Goal: Book appointment/travel/reservation

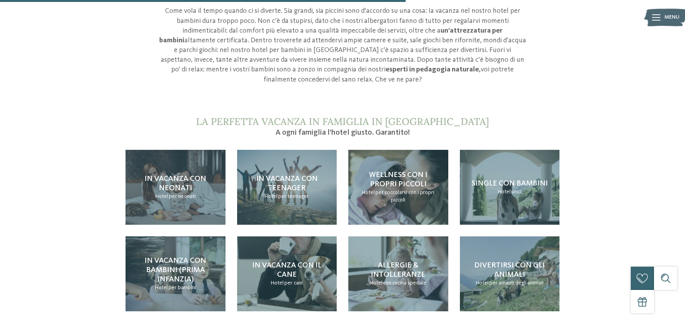
scroll to position [768, 0]
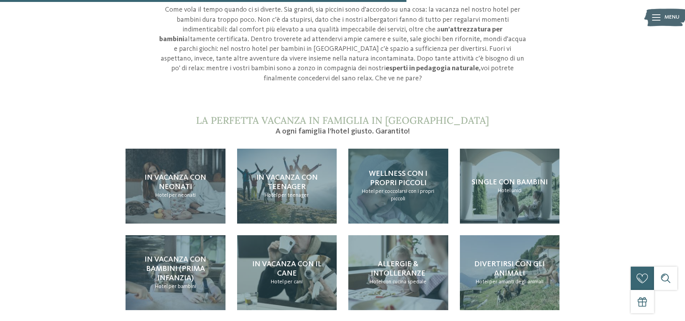
click at [395, 170] on span "Wellness con i propri piccoli" at bounding box center [398, 178] width 59 height 17
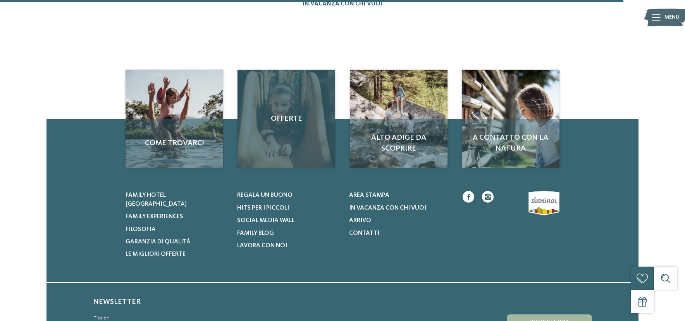
scroll to position [1069, 0]
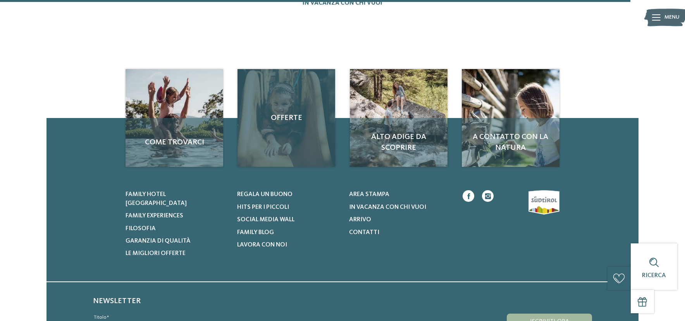
click at [325, 121] on div "Offerte" at bounding box center [287, 118] width 98 height 98
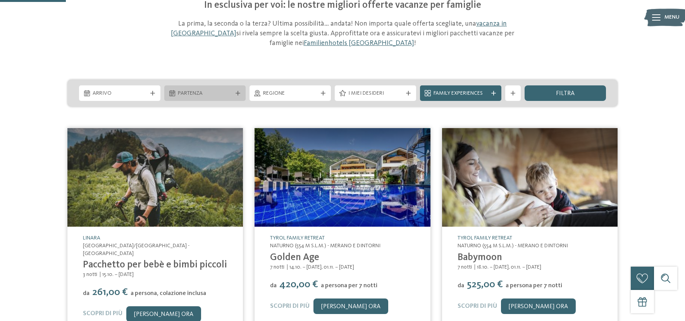
scroll to position [75, 0]
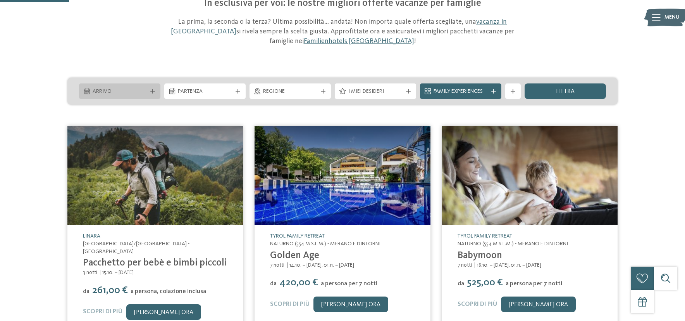
click at [133, 92] on span "Arrivo" at bounding box center [120, 92] width 54 height 8
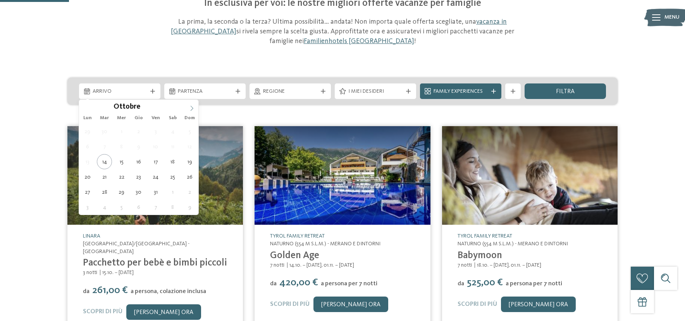
click at [191, 109] on icon at bounding box center [191, 107] width 5 height 5
type div "01.11.2025"
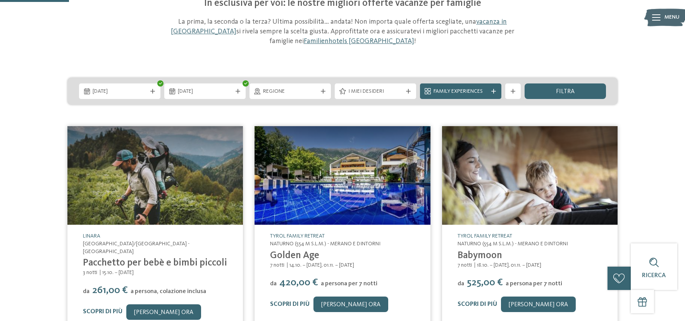
click at [194, 95] on span "06.11.2025" at bounding box center [205, 92] width 54 height 8
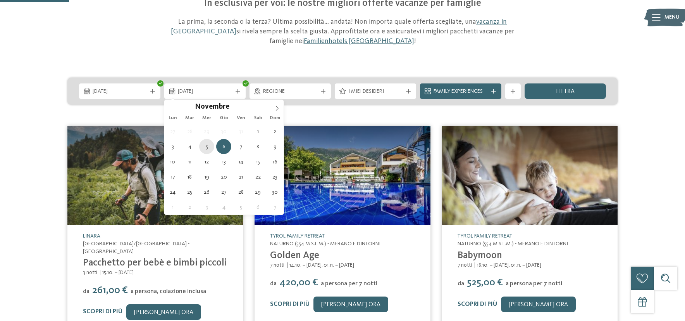
type div "05.11.2025"
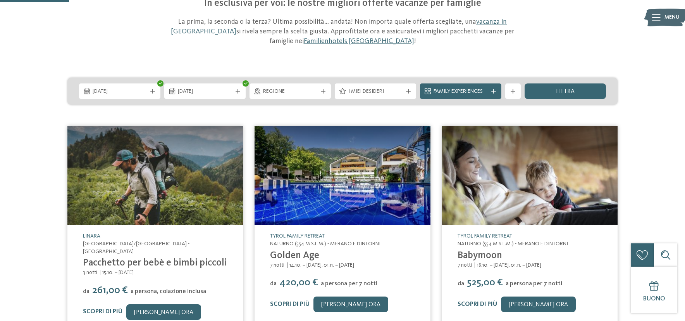
click at [388, 93] on span "I miei desideri" at bounding box center [376, 92] width 54 height 8
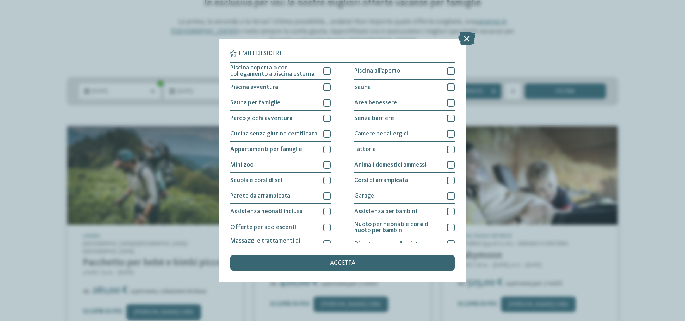
click at [466, 37] on icon at bounding box center [467, 39] width 17 height 14
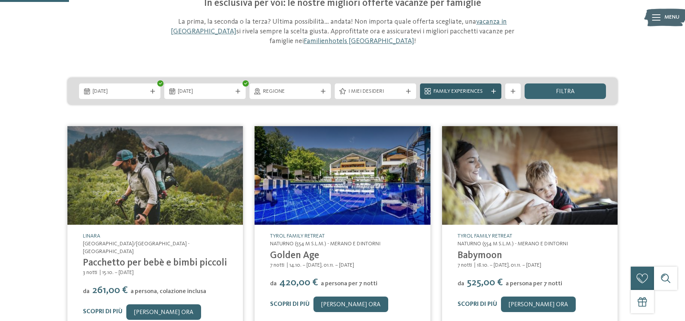
click at [473, 91] on span "Family Experiences" at bounding box center [461, 92] width 54 height 8
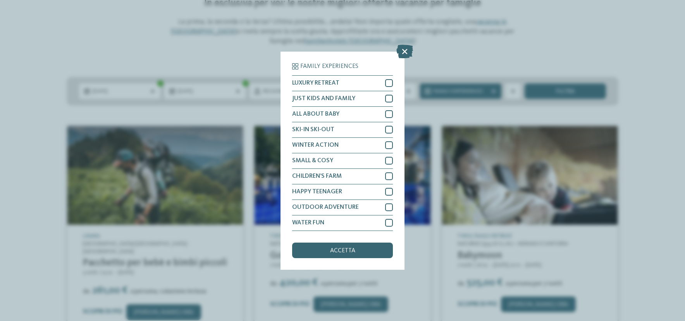
drag, startPoint x: 405, startPoint y: 48, endPoint x: 420, endPoint y: 52, distance: 15.6
click at [405, 48] on icon at bounding box center [405, 51] width 17 height 14
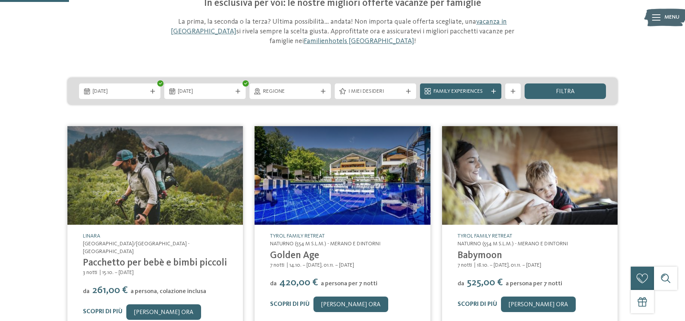
click at [566, 92] on span "filtra" at bounding box center [565, 91] width 19 height 6
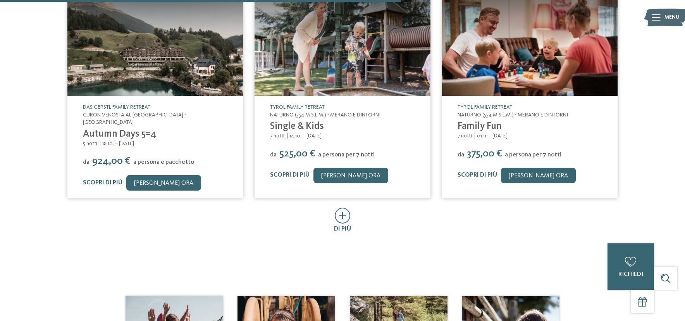
scroll to position [475, 0]
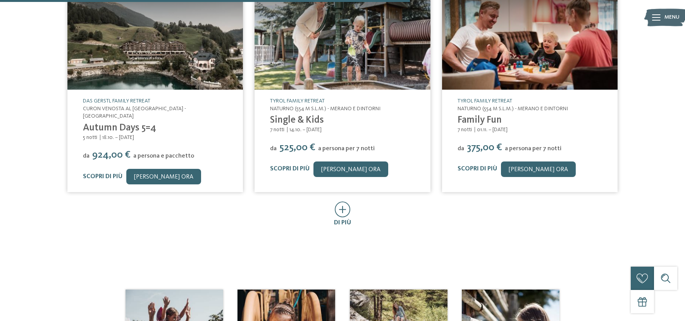
click at [341, 201] on icon at bounding box center [343, 209] width 16 height 16
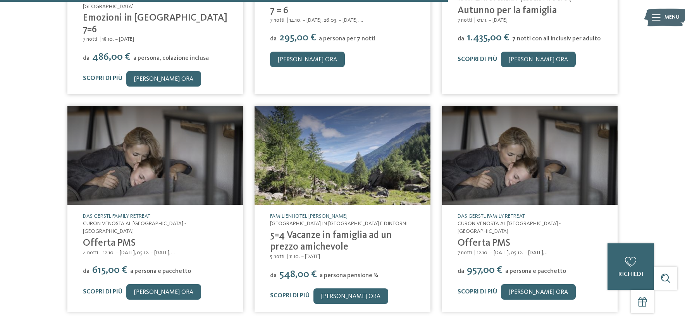
scroll to position [800, 0]
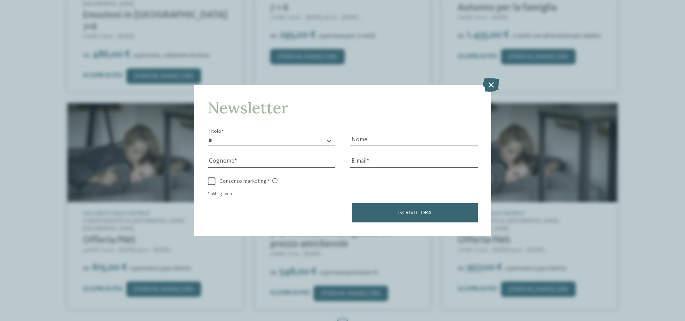
click at [491, 85] on icon at bounding box center [491, 85] width 17 height 14
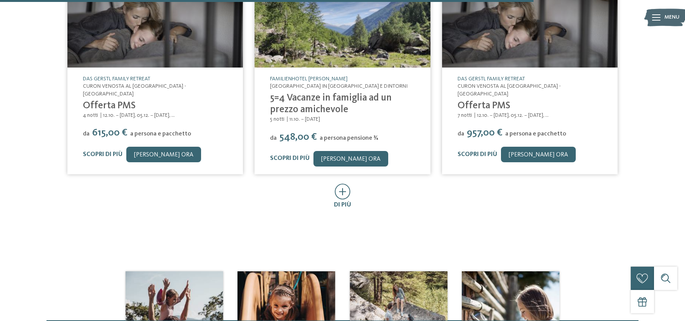
scroll to position [1027, 0]
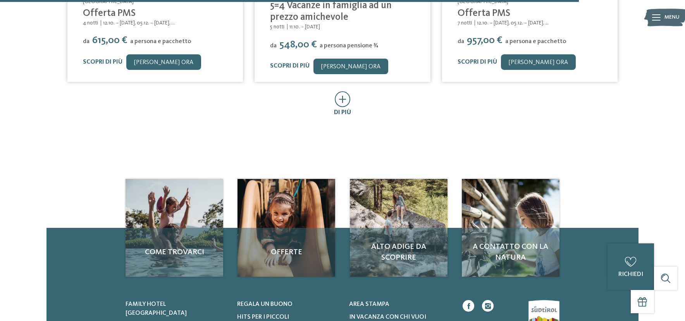
click at [342, 91] on icon at bounding box center [343, 99] width 16 height 16
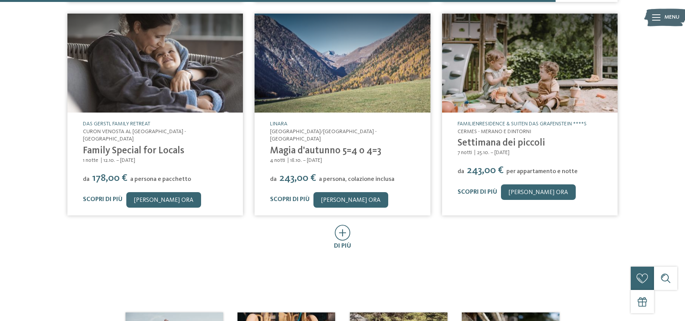
scroll to position [1320, 0]
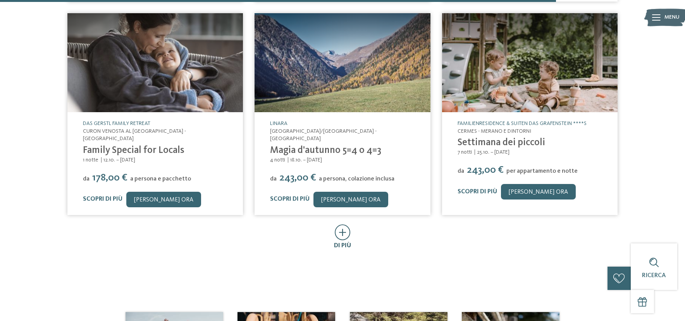
click at [341, 224] on icon at bounding box center [343, 232] width 16 height 16
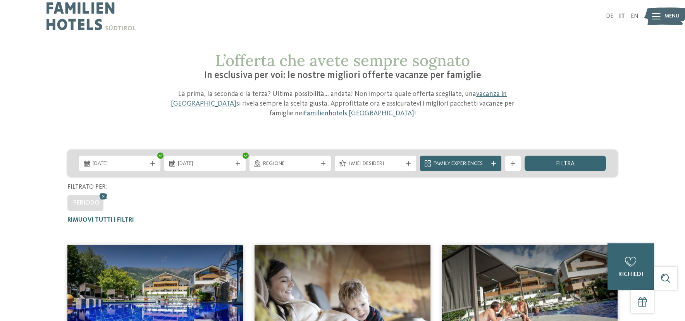
scroll to position [0, 0]
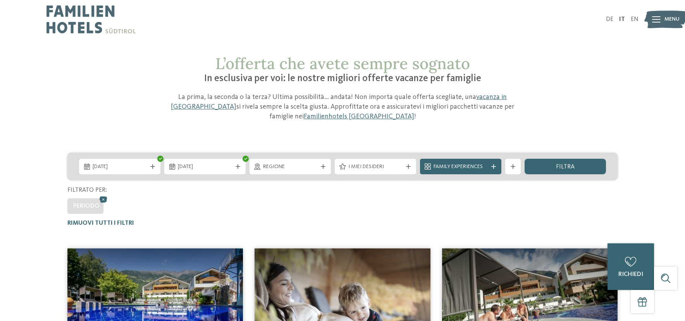
click at [656, 19] on icon at bounding box center [657, 19] width 9 height 6
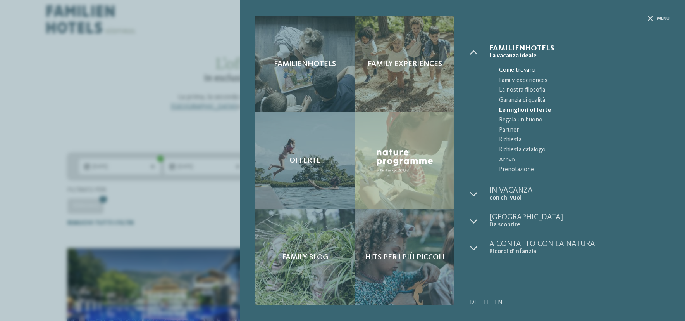
click at [514, 70] on span "Come trovarci" at bounding box center [584, 71] width 171 height 10
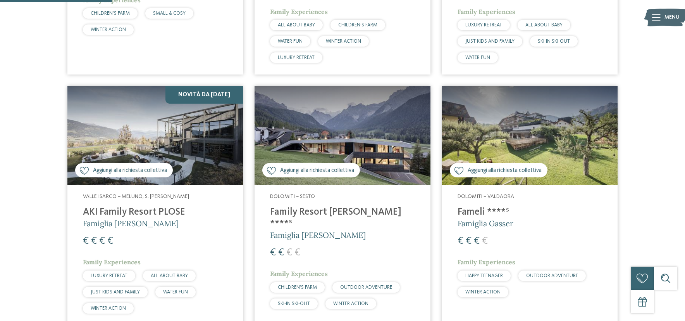
scroll to position [434, 0]
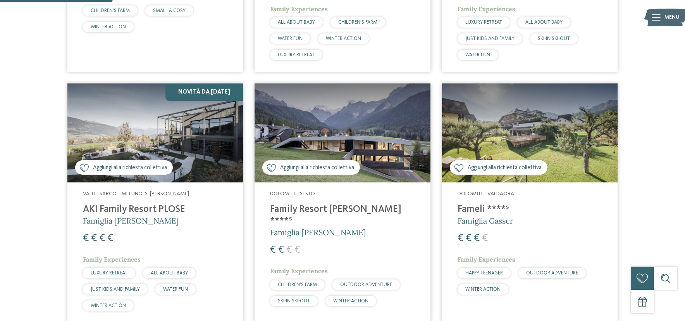
click at [346, 137] on img at bounding box center [343, 132] width 176 height 99
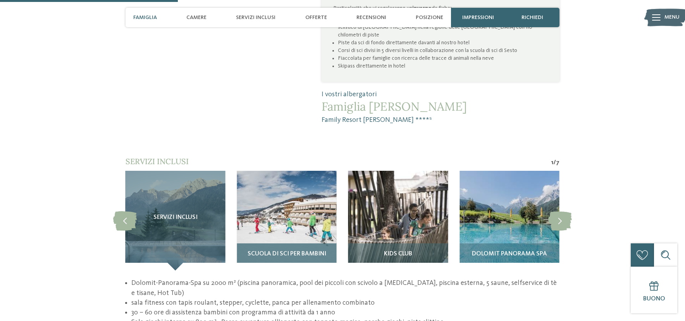
scroll to position [618, 0]
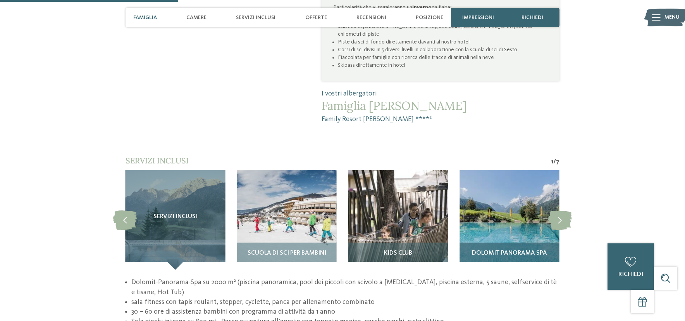
click at [510, 197] on img at bounding box center [510, 220] width 100 height 100
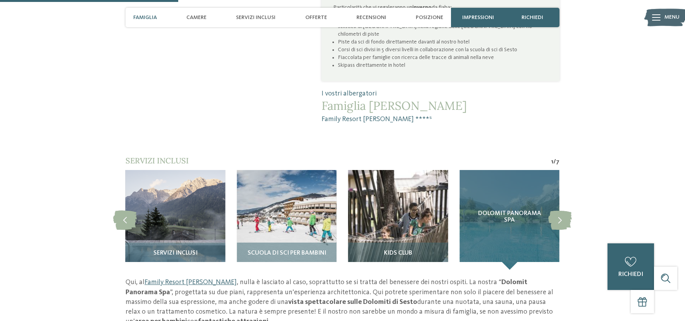
click at [510, 197] on div "Dolomit Panorama SPA" at bounding box center [510, 220] width 100 height 100
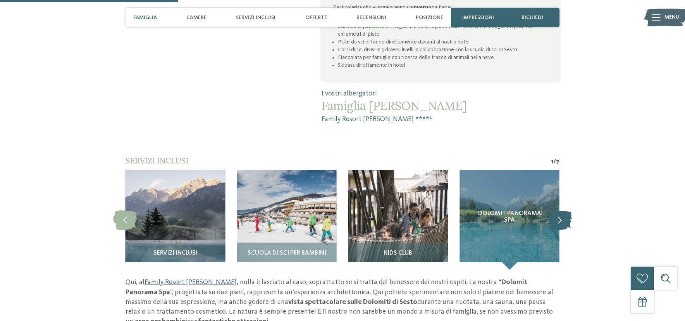
click at [560, 210] on icon at bounding box center [561, 219] width 24 height 19
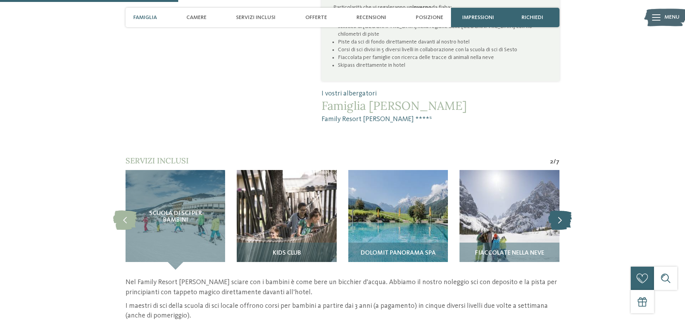
click at [560, 210] on icon at bounding box center [561, 219] width 24 height 19
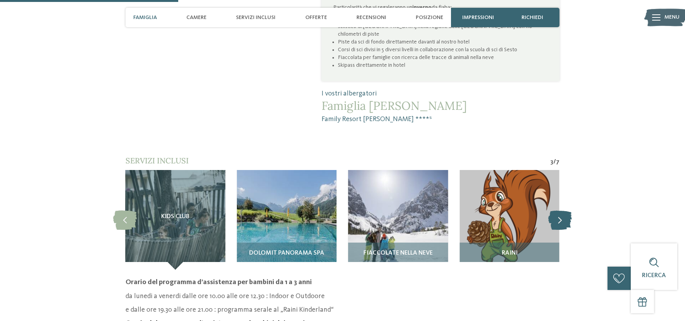
click at [560, 210] on icon at bounding box center [561, 219] width 24 height 19
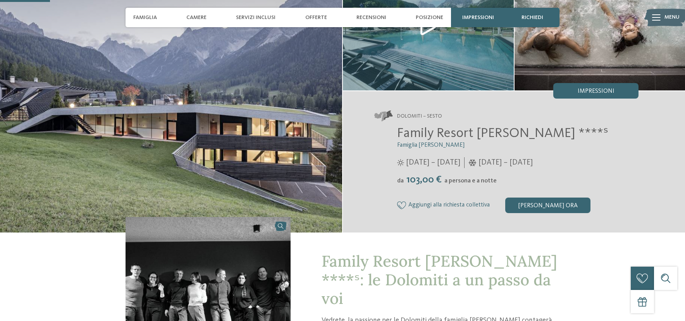
scroll to position [0, 0]
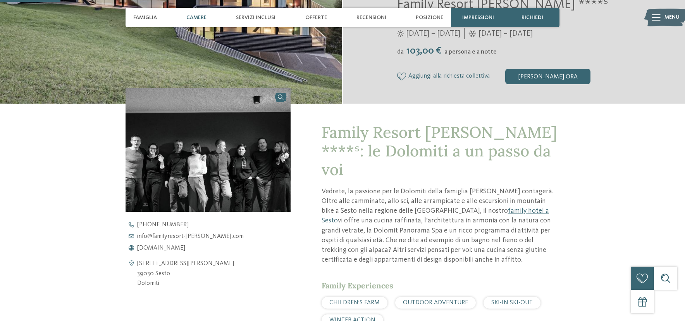
click at [202, 16] on span "Camere" at bounding box center [196, 17] width 20 height 7
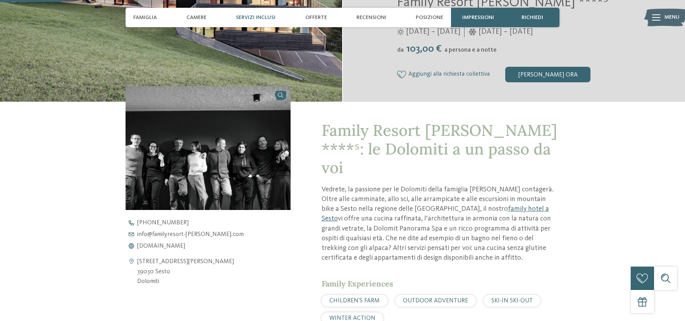
click at [255, 19] on span "Servizi inclusi" at bounding box center [256, 17] width 40 height 7
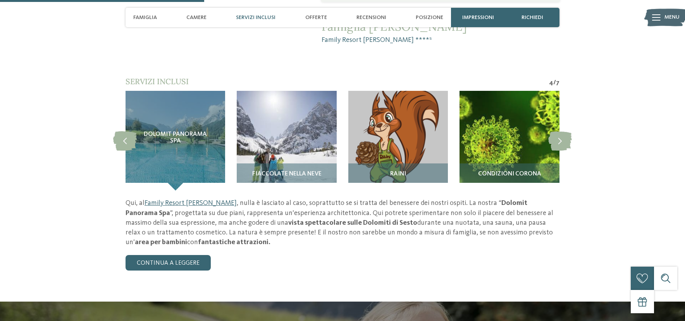
scroll to position [704, 0]
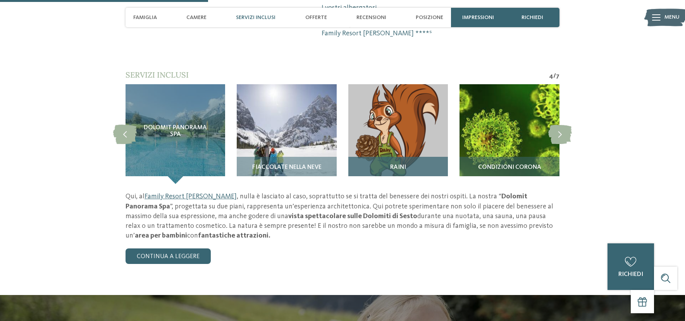
drag, startPoint x: 416, startPoint y: 97, endPoint x: 411, endPoint y: 96, distance: 5.2
click at [416, 97] on img at bounding box center [399, 134] width 100 height 100
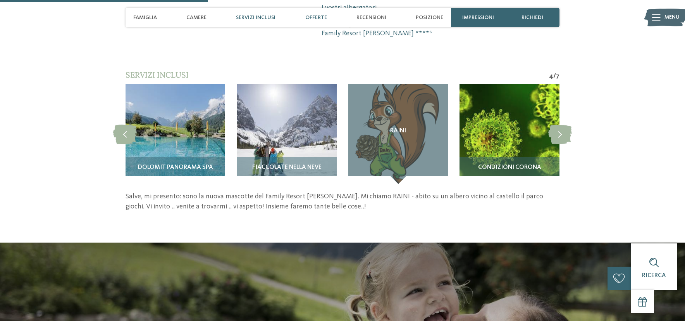
click at [311, 17] on span "Offerte" at bounding box center [317, 17] width 22 height 7
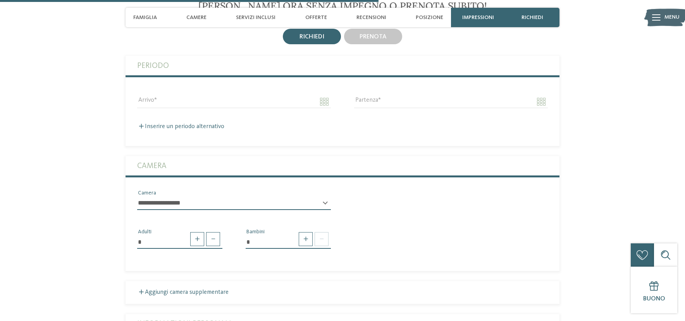
scroll to position [1254, 0]
